Goal: Information Seeking & Learning: Learn about a topic

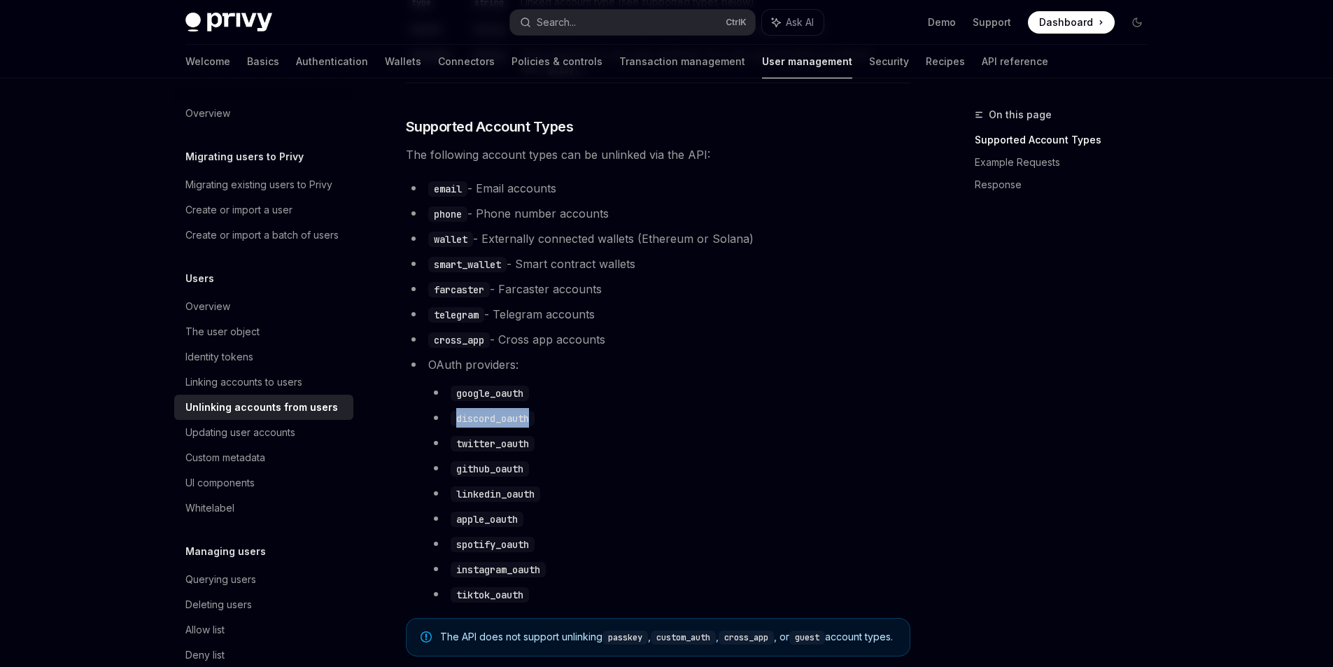
scroll to position [535, 0]
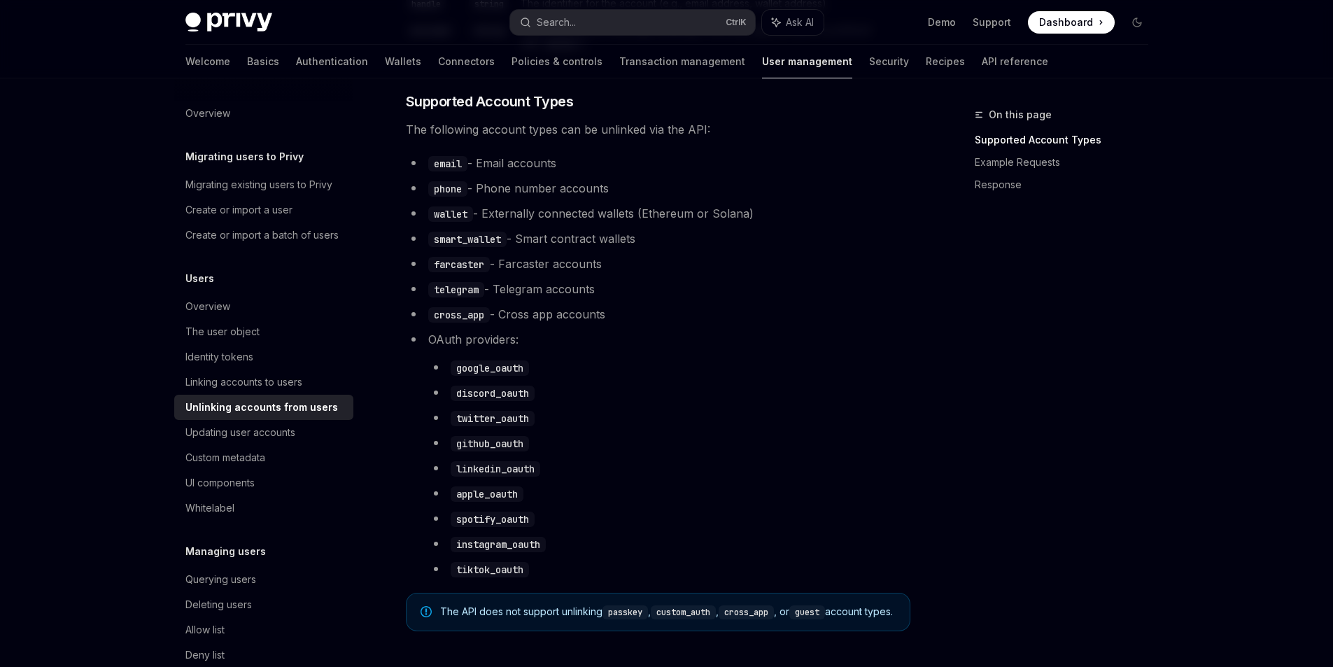
click at [479, 426] on code "twitter_oauth" at bounding box center [493, 418] width 84 height 15
copy code "twitter_oauth"
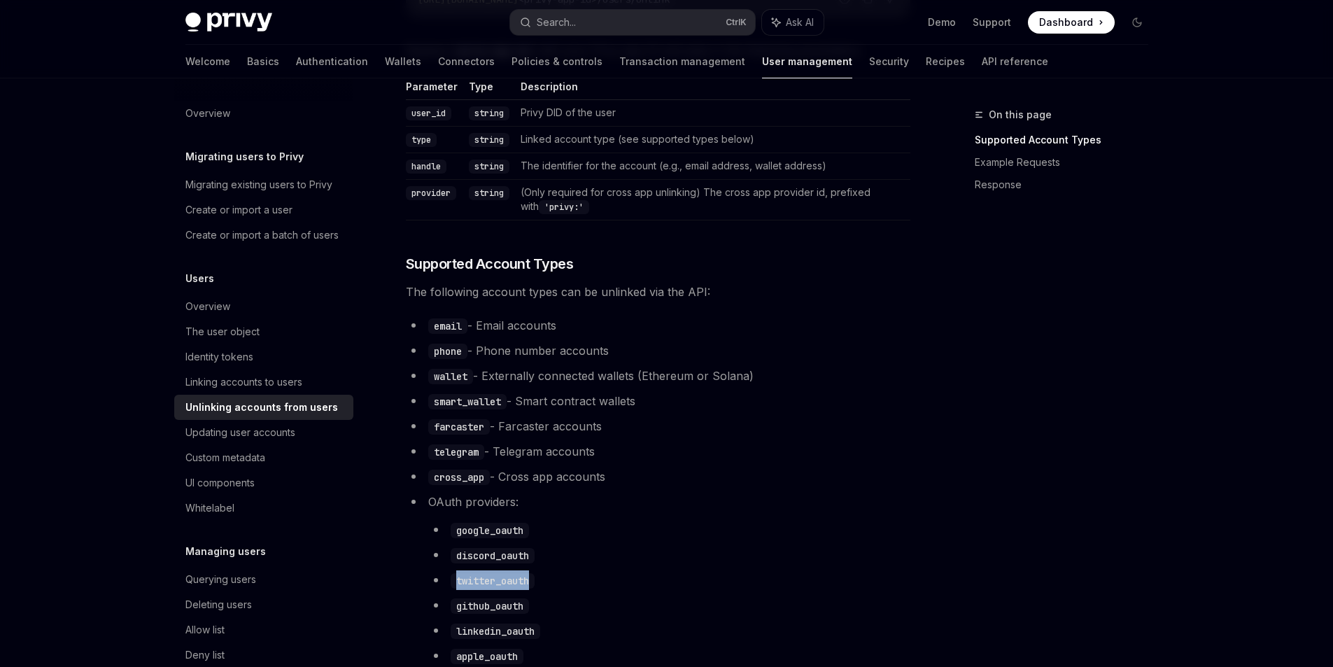
scroll to position [395, 0]
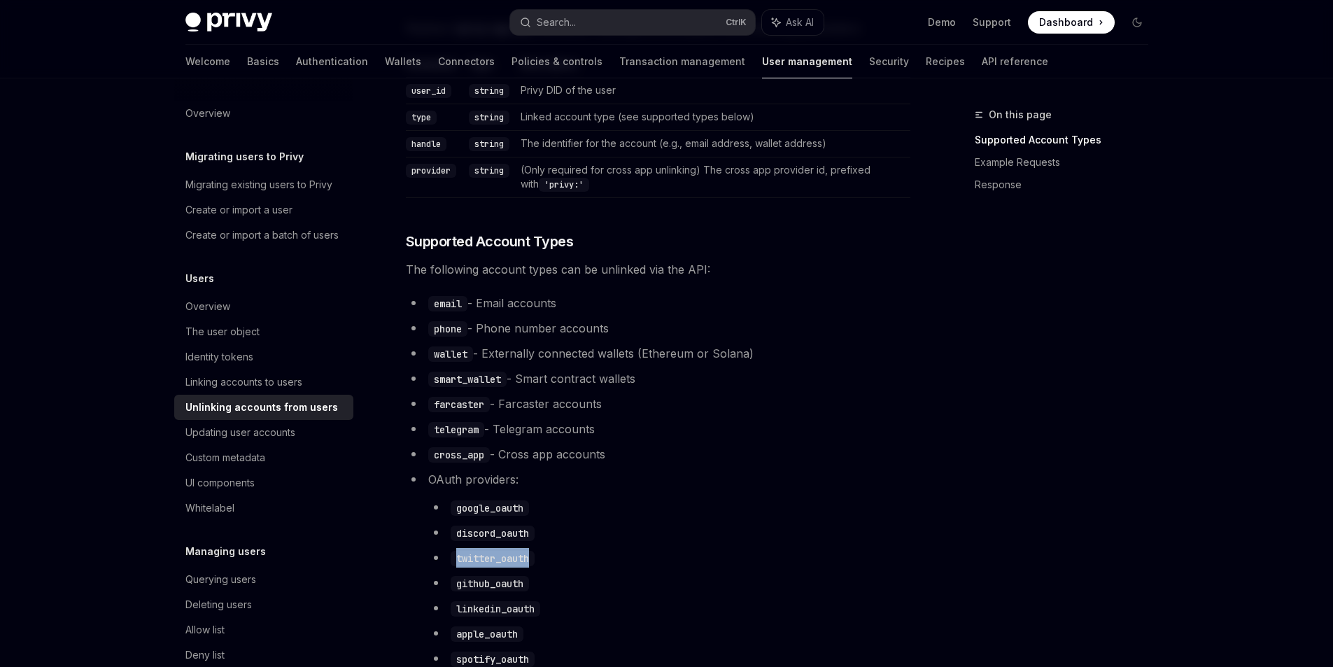
click at [489, 566] on code "twitter_oauth" at bounding box center [493, 558] width 84 height 15
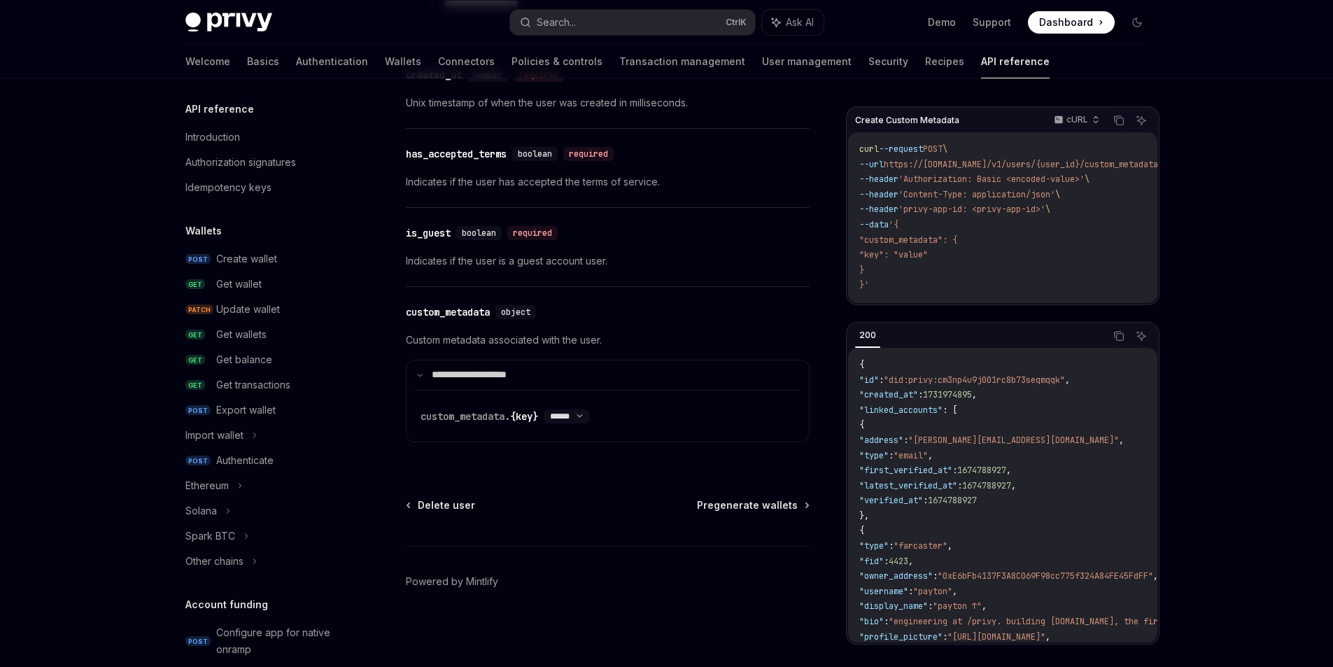
scroll to position [896, 0]
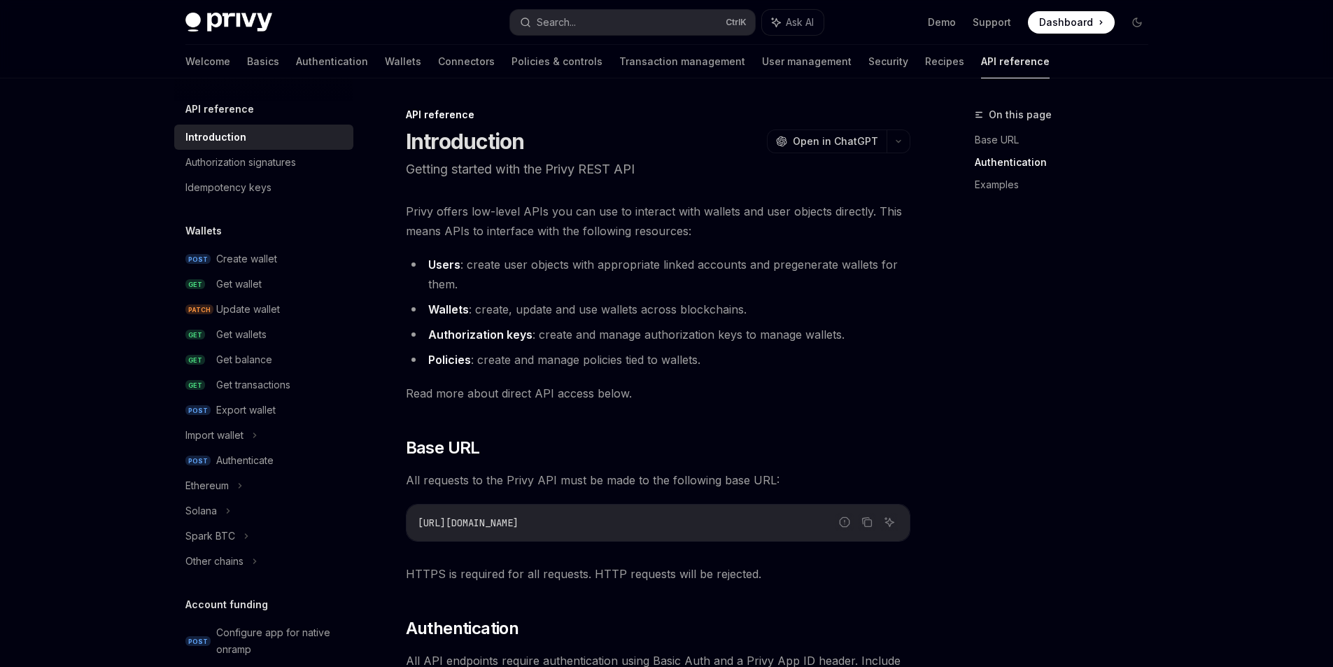
scroll to position [840, 0]
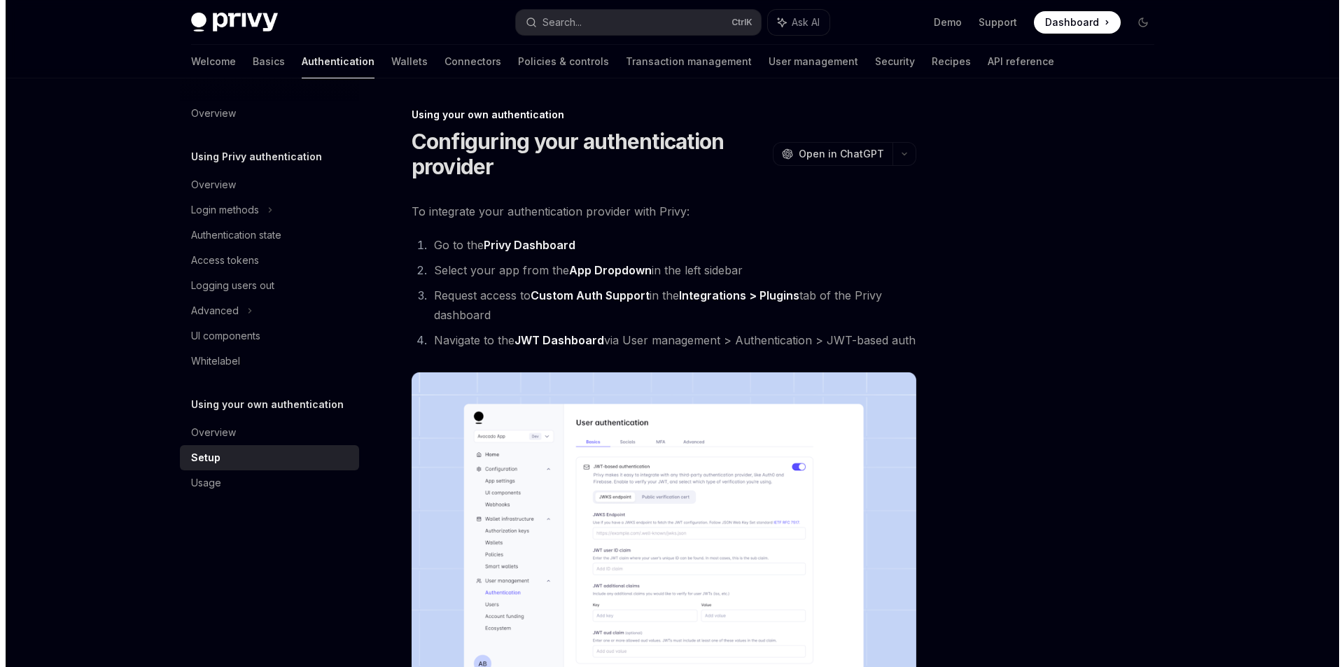
scroll to position [430, 0]
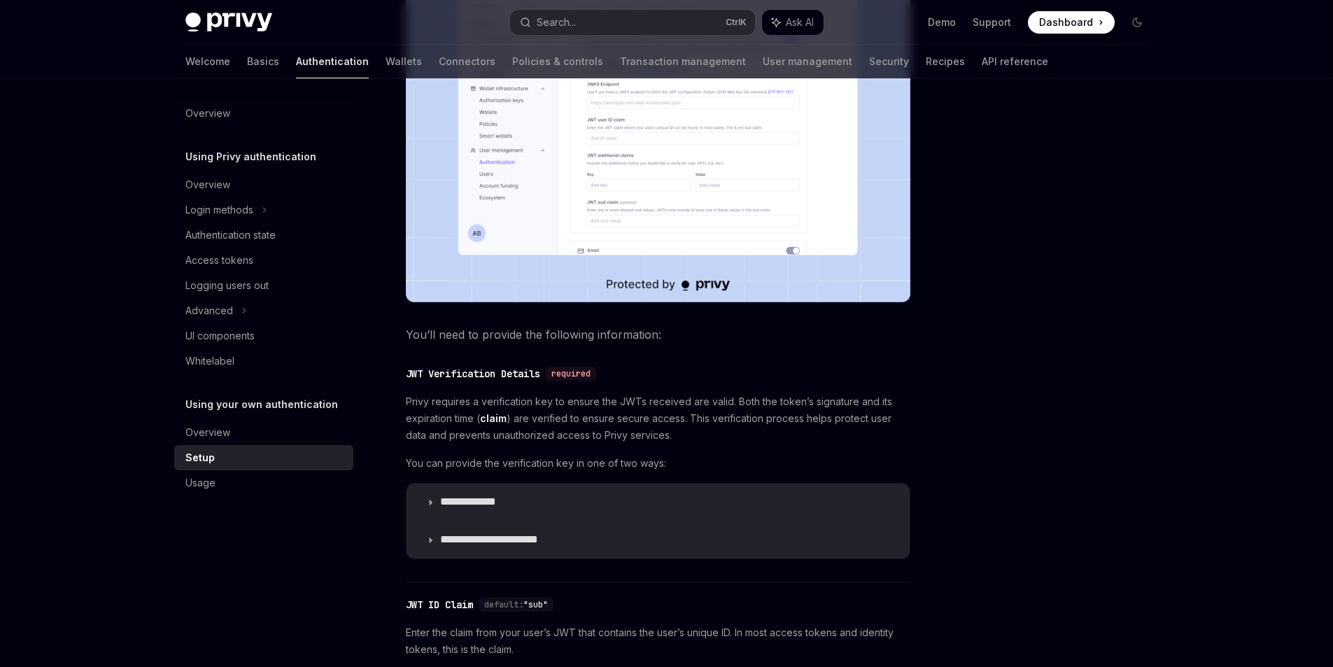
click at [446, 444] on span "Privy requires a verification key to ensure the JWTs received are valid. Both t…" at bounding box center [658, 418] width 505 height 50
drag, startPoint x: 495, startPoint y: 438, endPoint x: 537, endPoint y: 232, distance: 210.5
click at [549, 27] on div "Search..." at bounding box center [556, 22] width 39 height 17
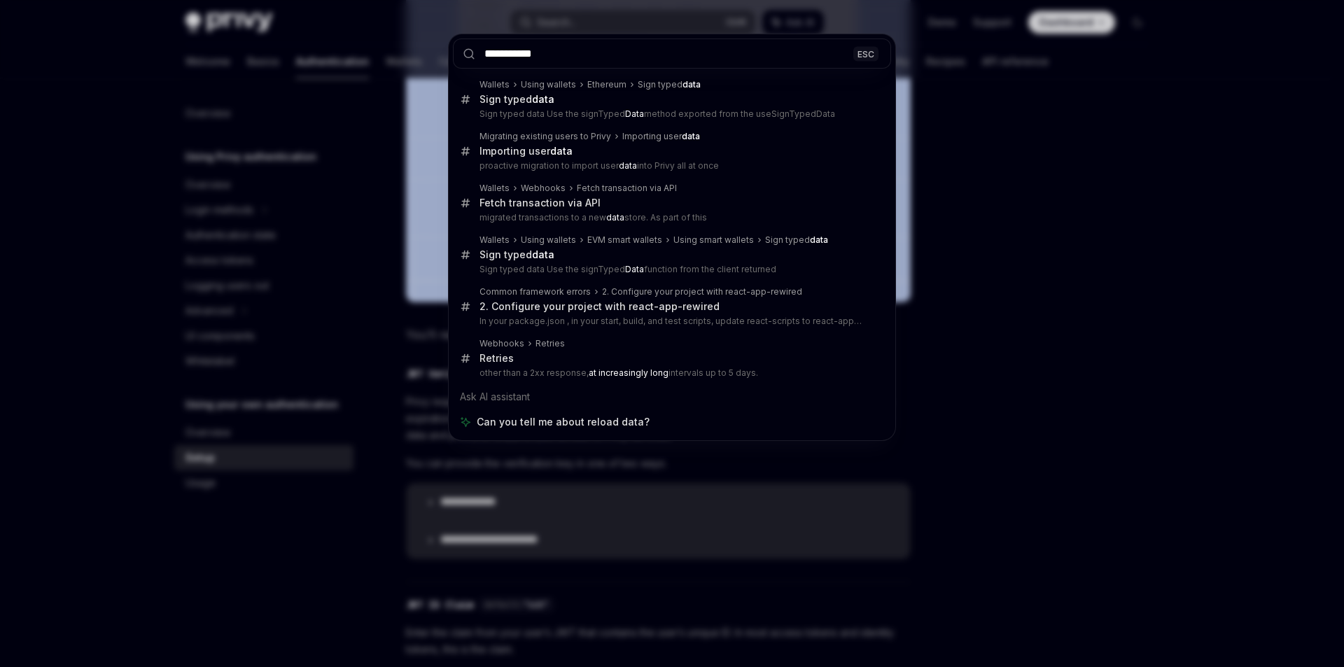
type input "**********"
